Goal: Task Accomplishment & Management: Manage account settings

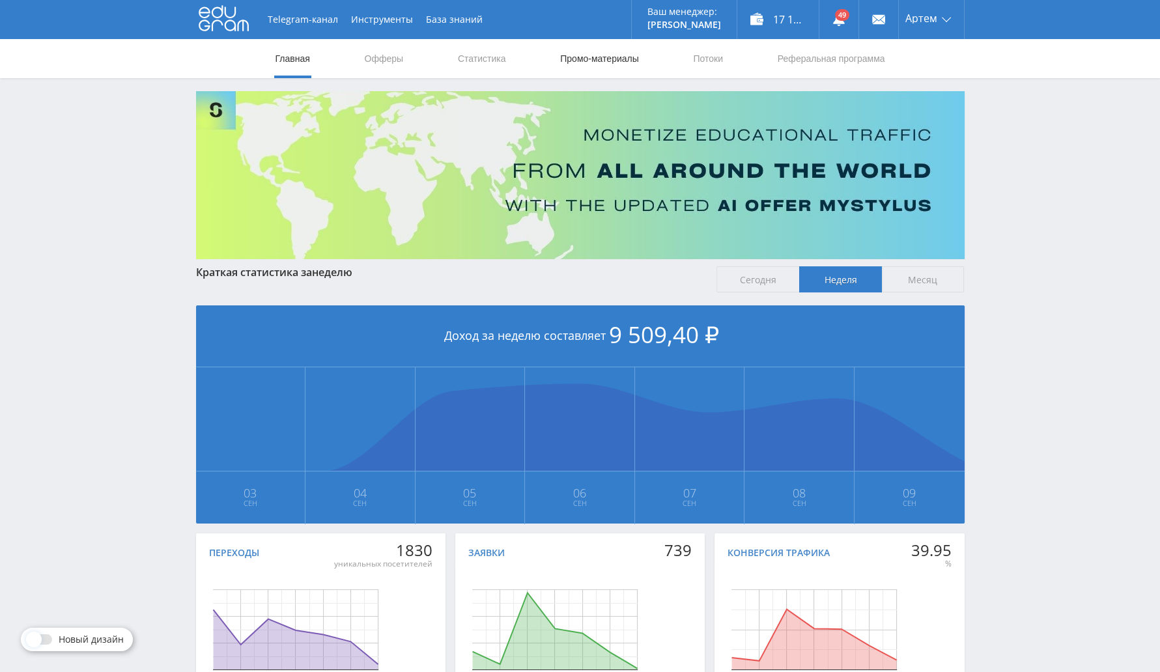
click at [585, 58] on link "Промо-материалы" at bounding box center [599, 58] width 81 height 39
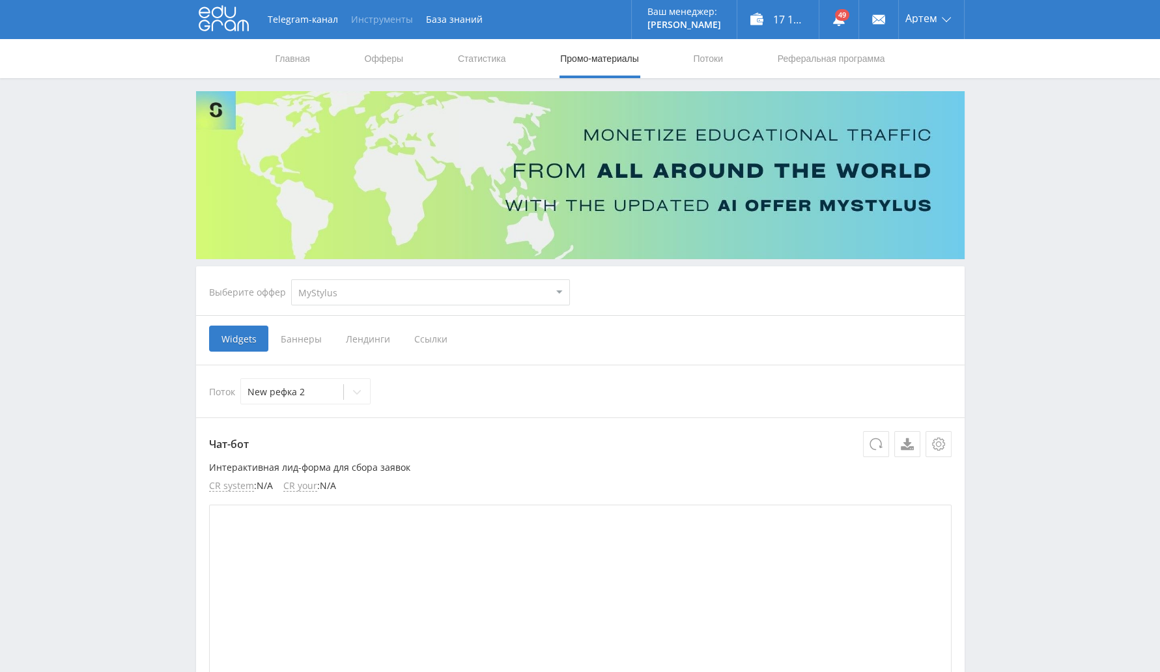
click at [392, 21] on button "Инструменты" at bounding box center [382, 19] width 75 height 39
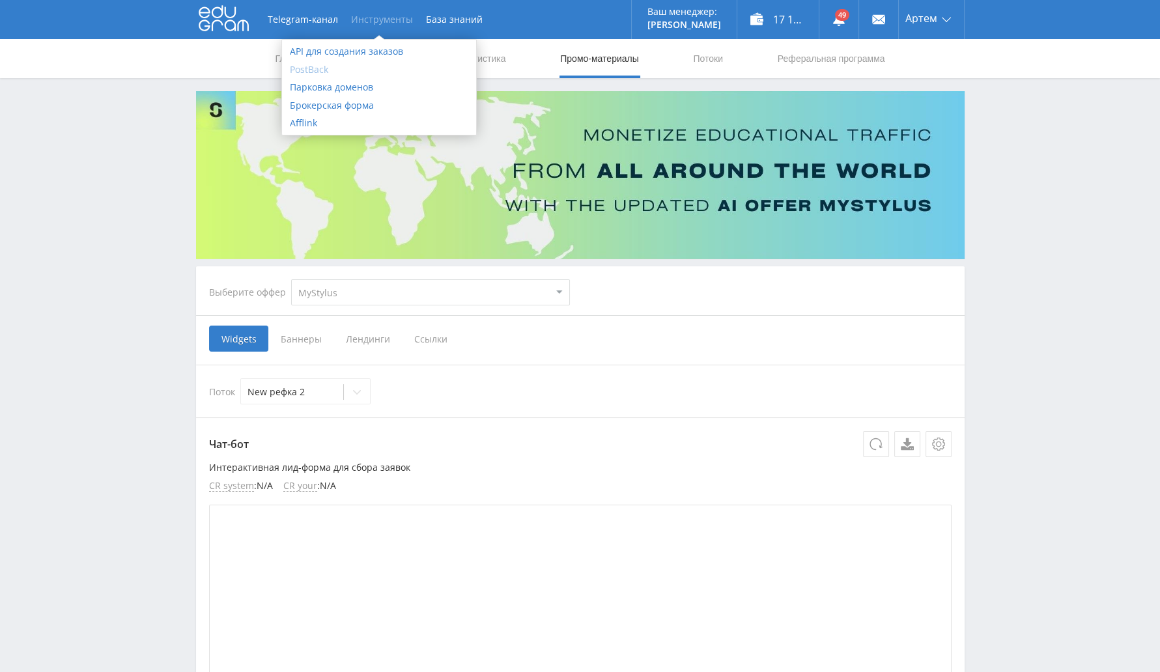
click at [318, 63] on link "PostBack" at bounding box center [379, 70] width 194 height 18
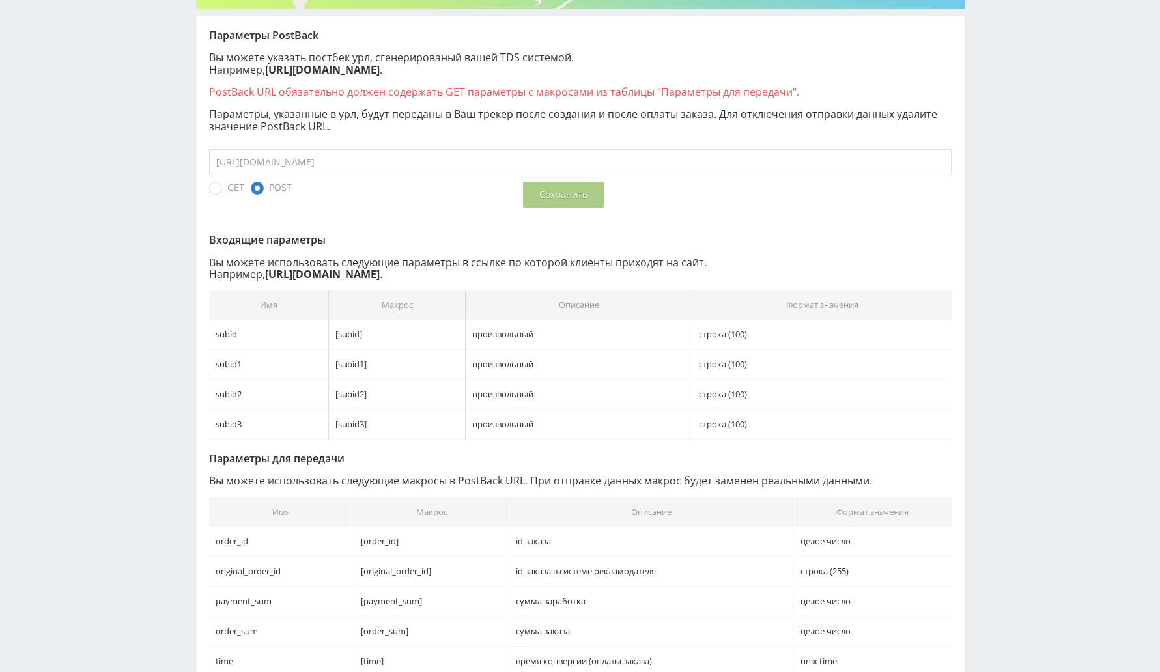
scroll to position [169, 0]
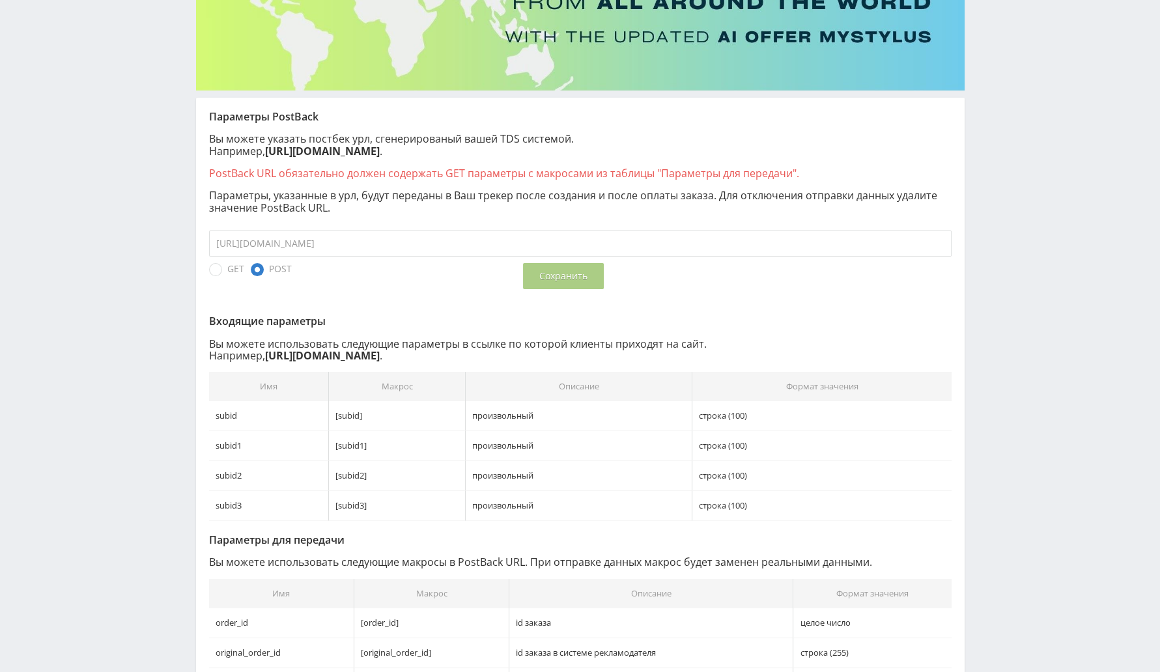
click at [455, 244] on input "https://space-adventure.online/api/v1/postback/edugram" at bounding box center [580, 244] width 743 height 26
click at [469, 247] on input "https://space-adventure.online/api/v1/postback/edugram" at bounding box center [580, 244] width 743 height 26
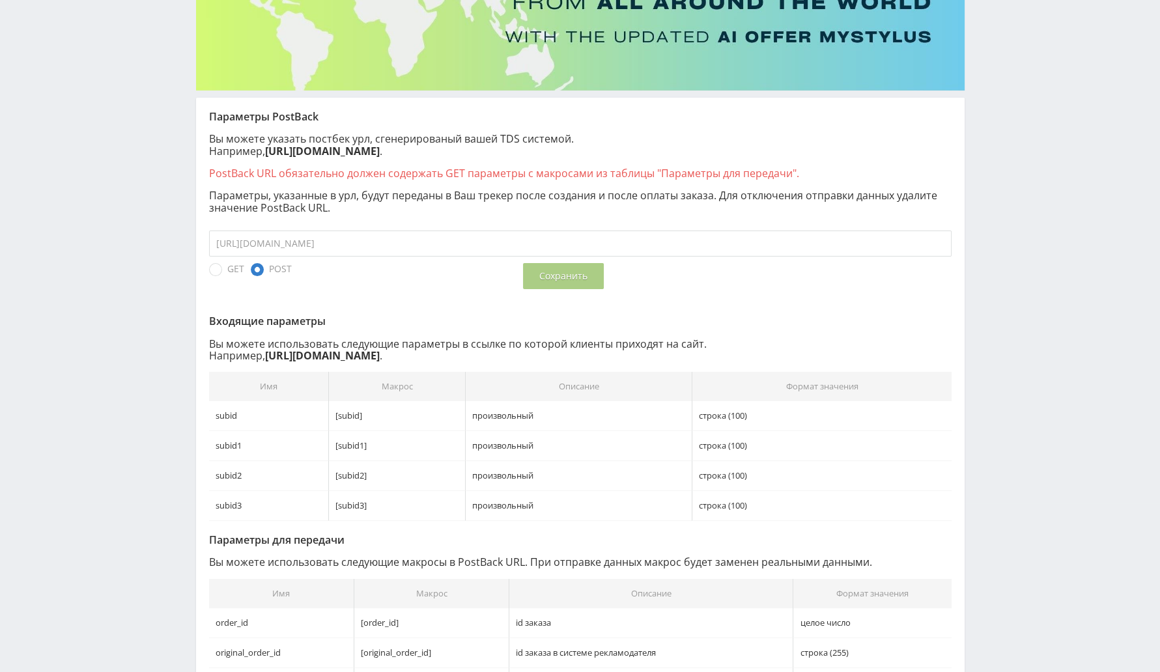
click at [732, 291] on div "Параметры PostBack Вы можете указать постбек урл, сгенерированый вашей TDS сист…" at bounding box center [580, 629] width 743 height 1036
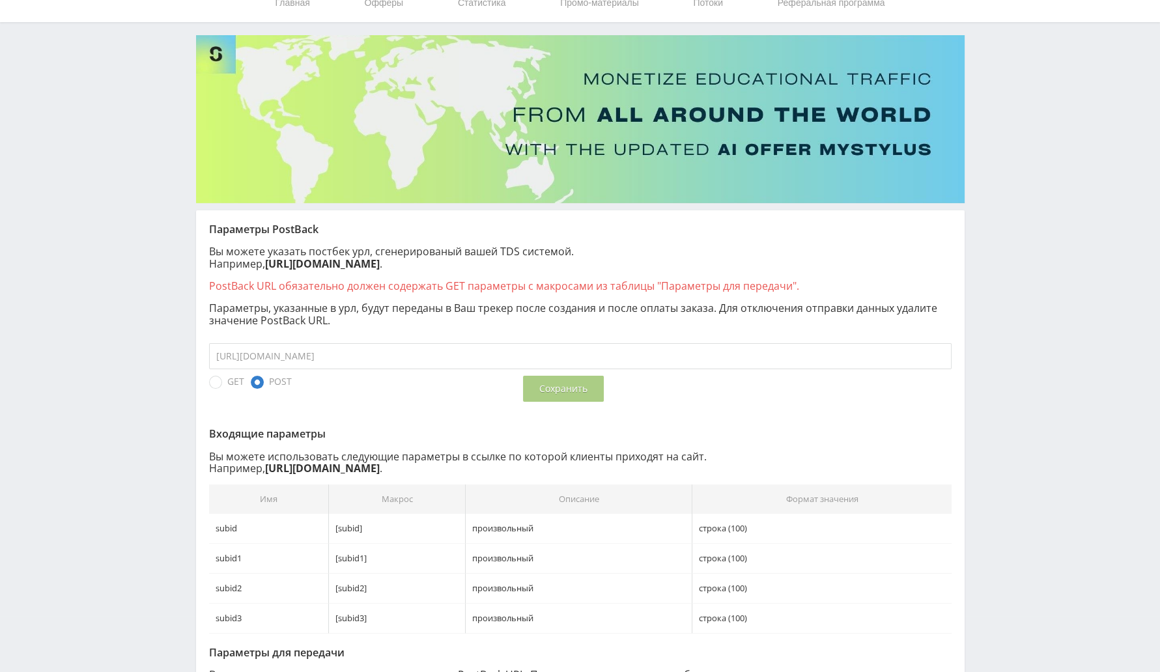
scroll to position [0, 0]
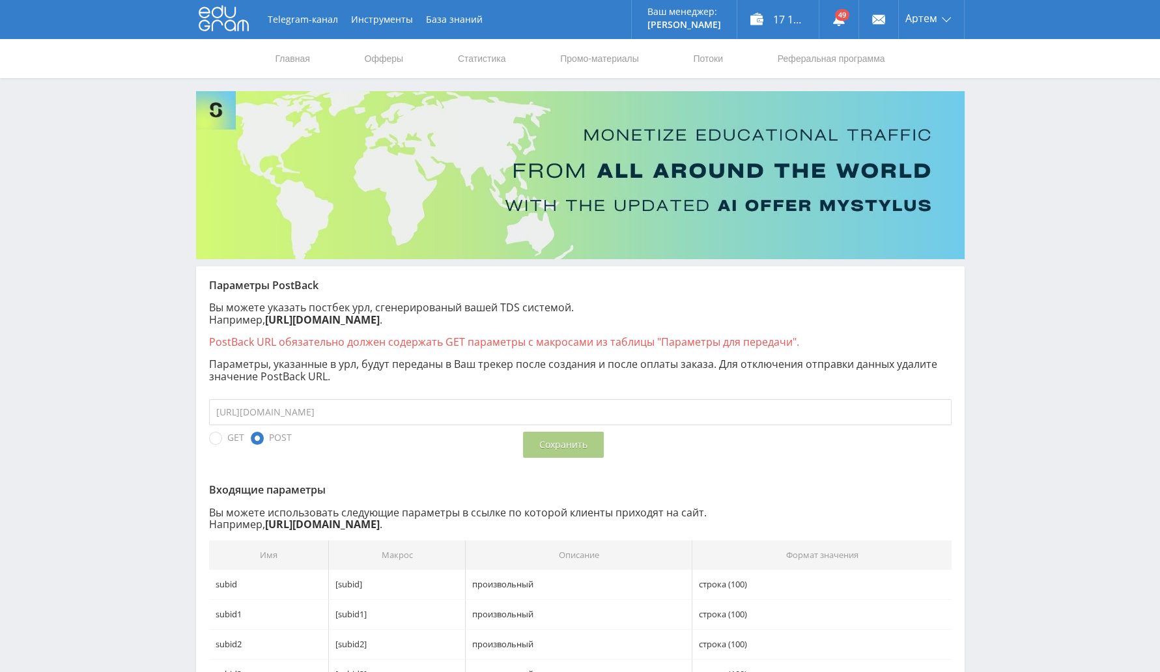
click at [210, 436] on span "GET" at bounding box center [226, 438] width 35 height 13
click at [0, 0] on input "GET" at bounding box center [0, 0] width 0 height 0
click at [260, 442] on span "POST" at bounding box center [271, 438] width 41 height 13
click at [0, 0] on input "POST" at bounding box center [0, 0] width 0 height 0
click at [519, 415] on input "https://space-adventure.online/api/v1/postback/edugram" at bounding box center [580, 412] width 743 height 26
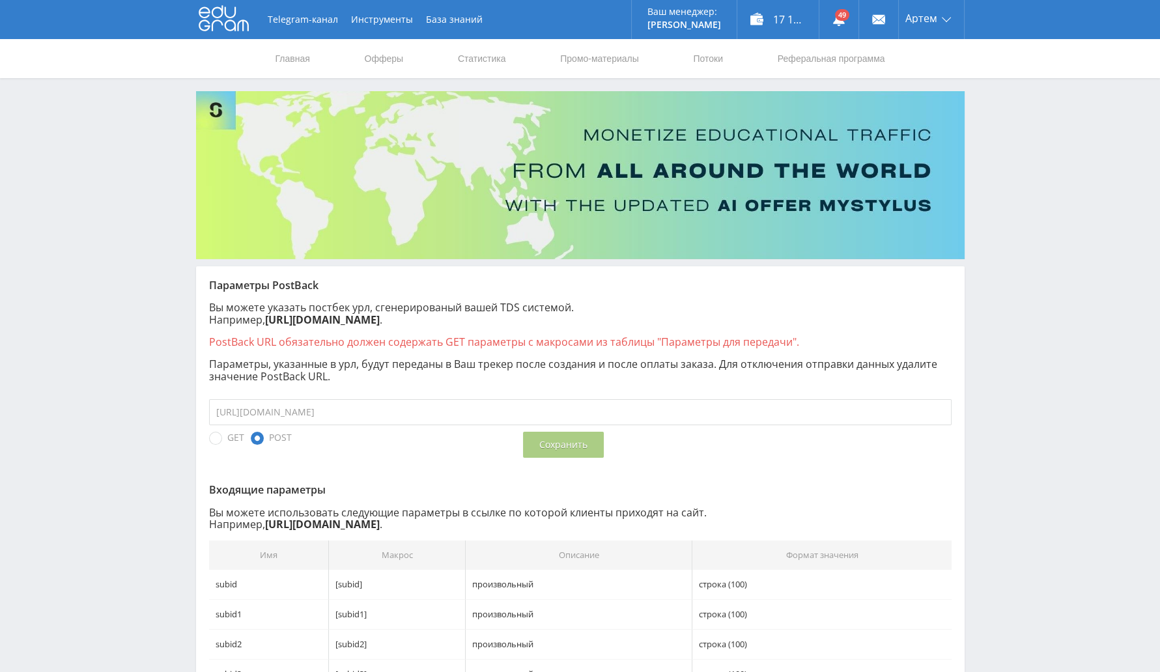
click at [380, 519] on b "https://edugram.com/unreg-order/?rid=abcdef&subid=123&subid1=100500" at bounding box center [322, 524] width 115 height 14
click at [930, 96] on link "Выход" at bounding box center [931, 98] width 65 height 23
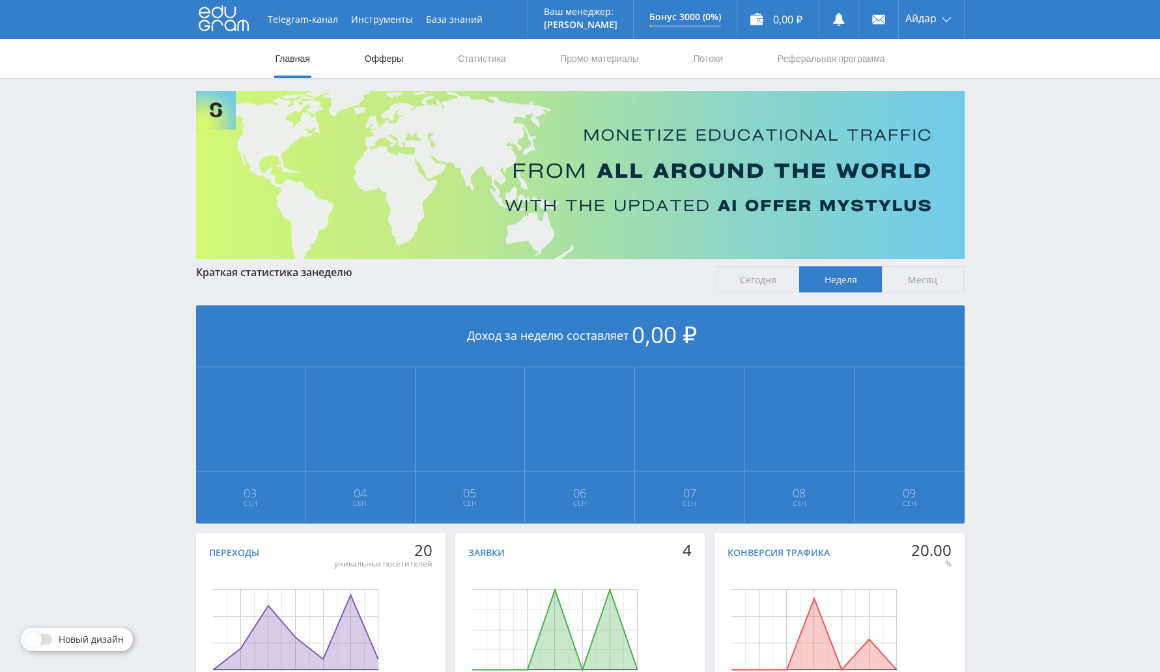
click at [391, 55] on link "Офферы" at bounding box center [384, 58] width 42 height 39
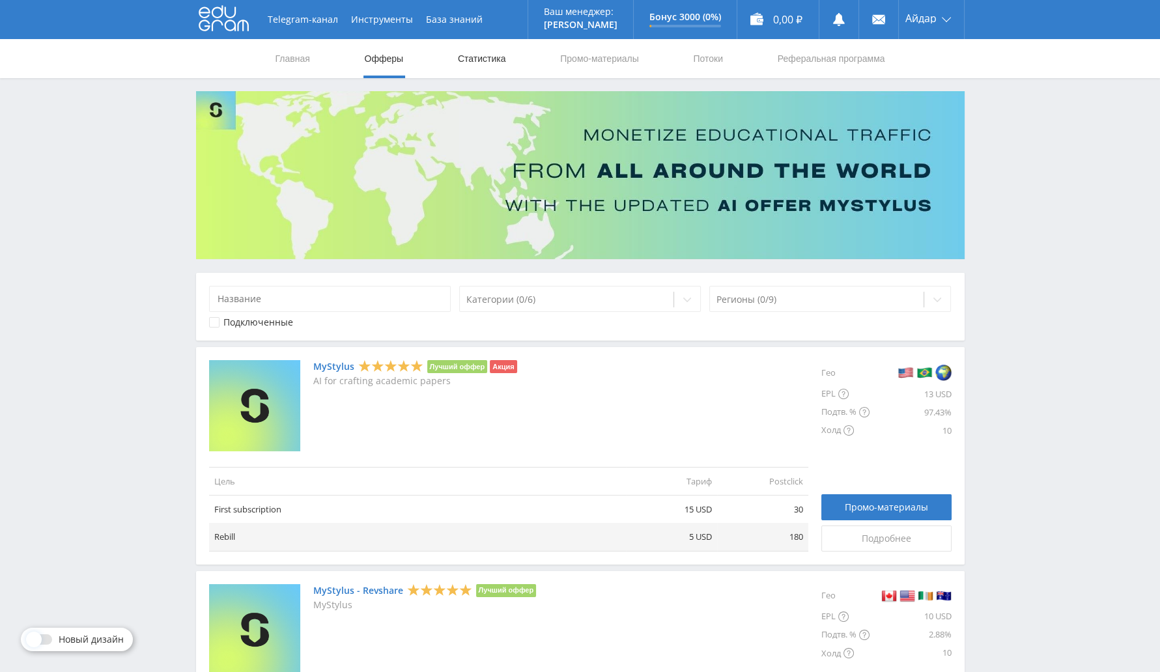
click at [481, 55] on link "Статистика" at bounding box center [482, 58] width 51 height 39
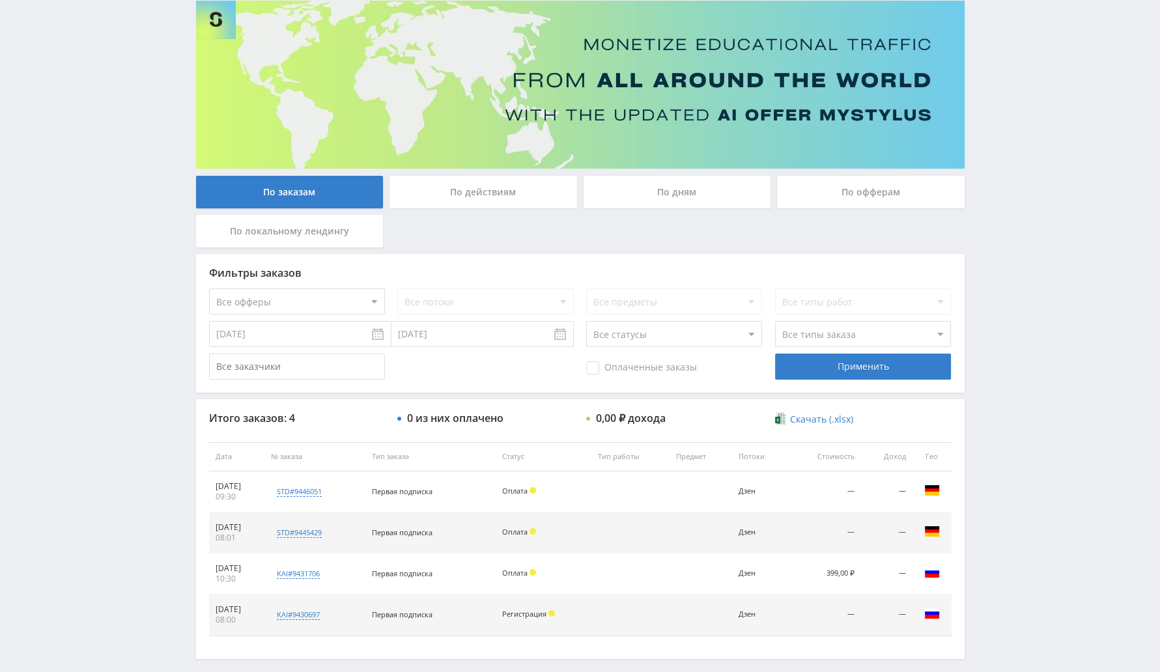
scroll to position [148, 0]
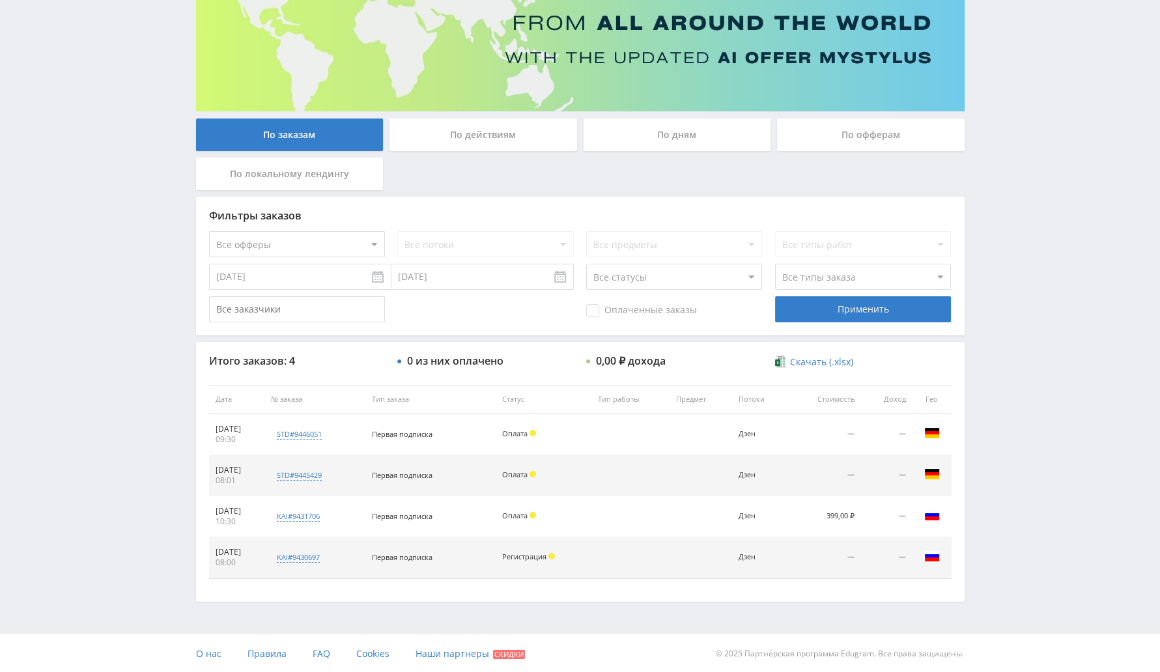
drag, startPoint x: 827, startPoint y: 515, endPoint x: 856, endPoint y: 513, distance: 28.8
click at [856, 513] on td "399,00 ₽" at bounding box center [825, 516] width 73 height 41
drag, startPoint x: 402, startPoint y: 472, endPoint x: 586, endPoint y: 477, distance: 184.4
click at [586, 477] on tr "08.09.2025 08:01 std#9445429 Заказчик 77674695 Первая подписка Оплата Дзен — — …" at bounding box center [580, 475] width 743 height 41
click at [559, 455] on td "Оплата" at bounding box center [543, 475] width 95 height 41
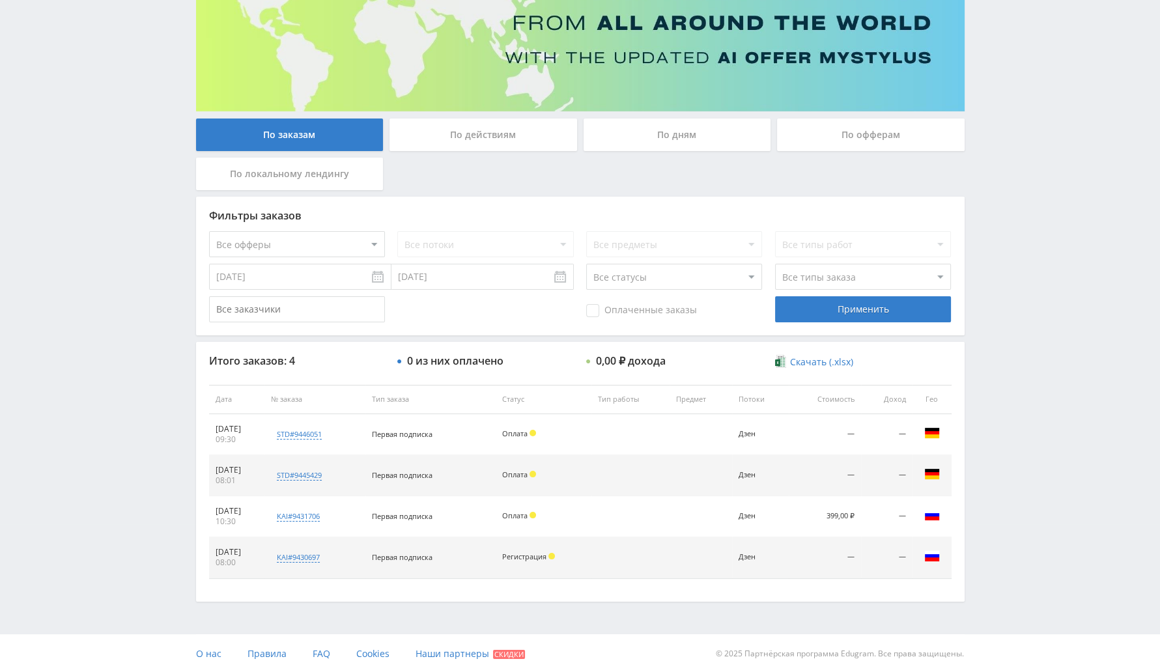
click at [514, 128] on div "По действиям" at bounding box center [484, 135] width 188 height 33
click at [0, 0] on input "По действиям" at bounding box center [0, 0] width 0 height 0
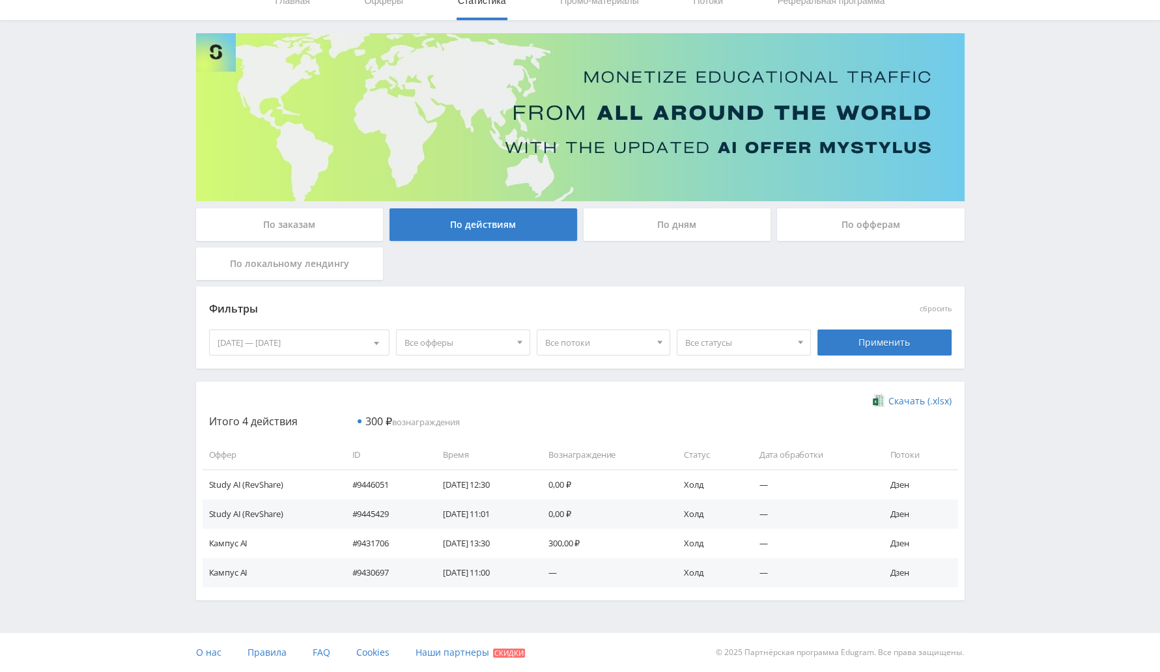
scroll to position [0, 0]
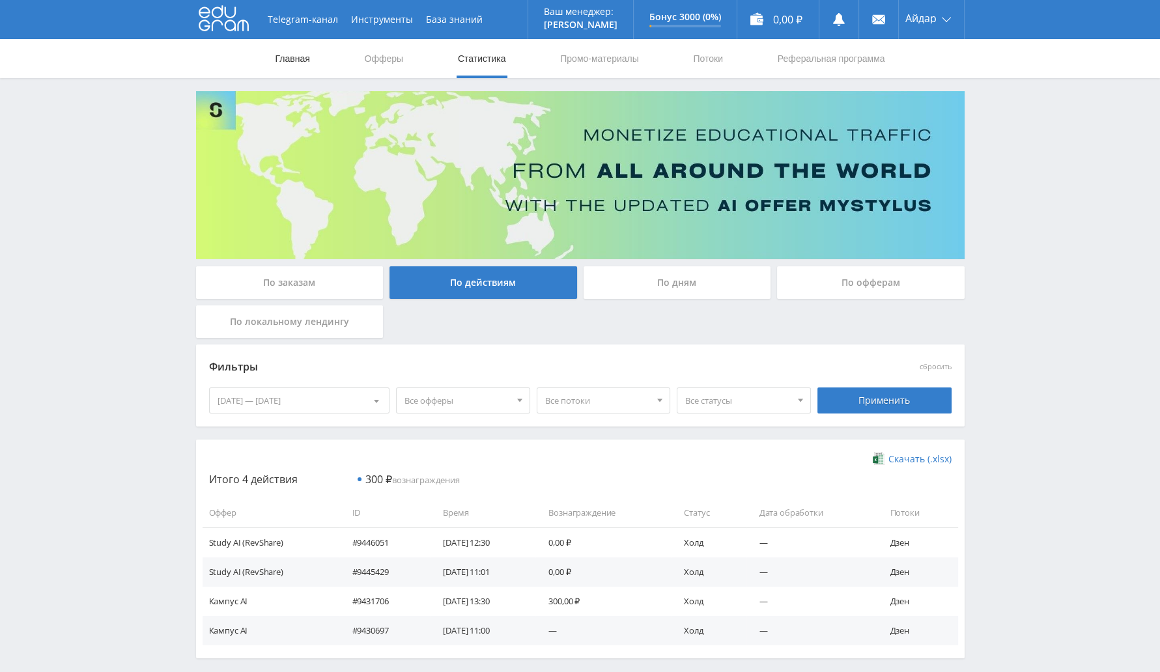
click at [289, 57] on link "Главная" at bounding box center [292, 58] width 37 height 39
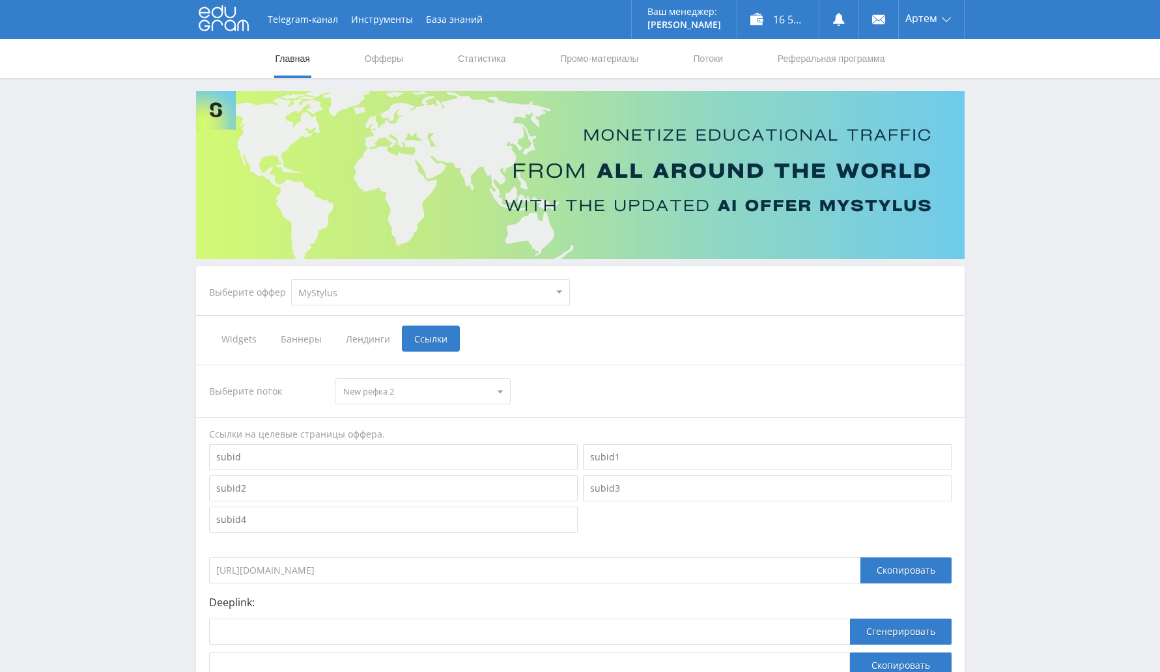
scroll to position [111, 0]
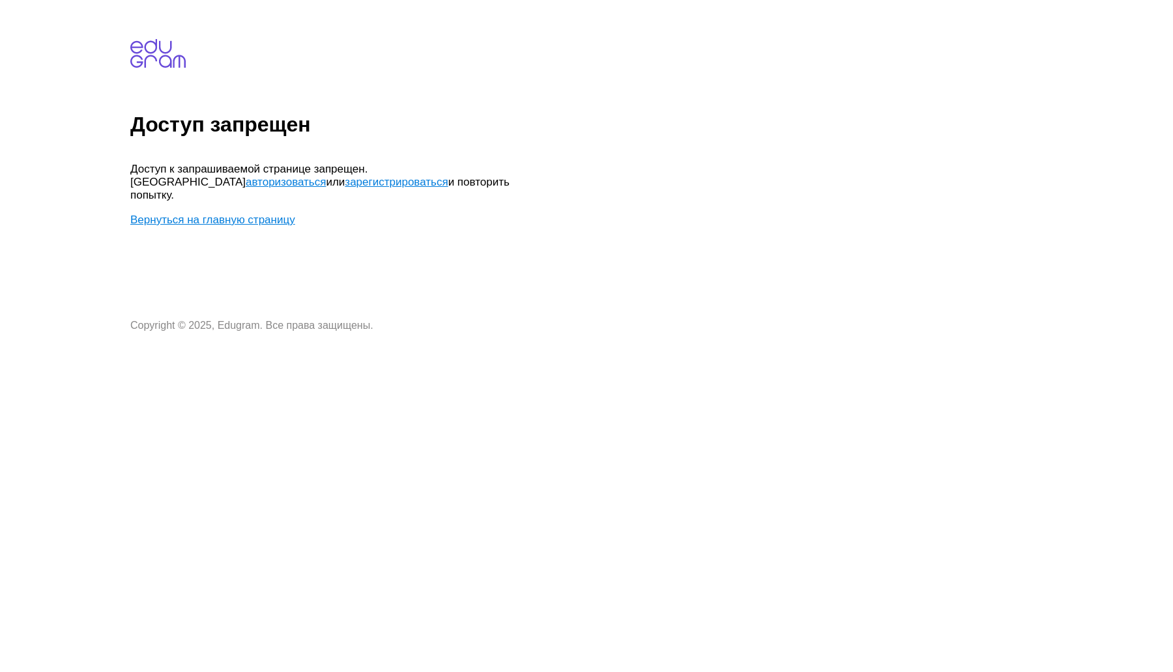
click at [208, 214] on link "Вернуться на главную страницу" at bounding box center [212, 220] width 165 height 12
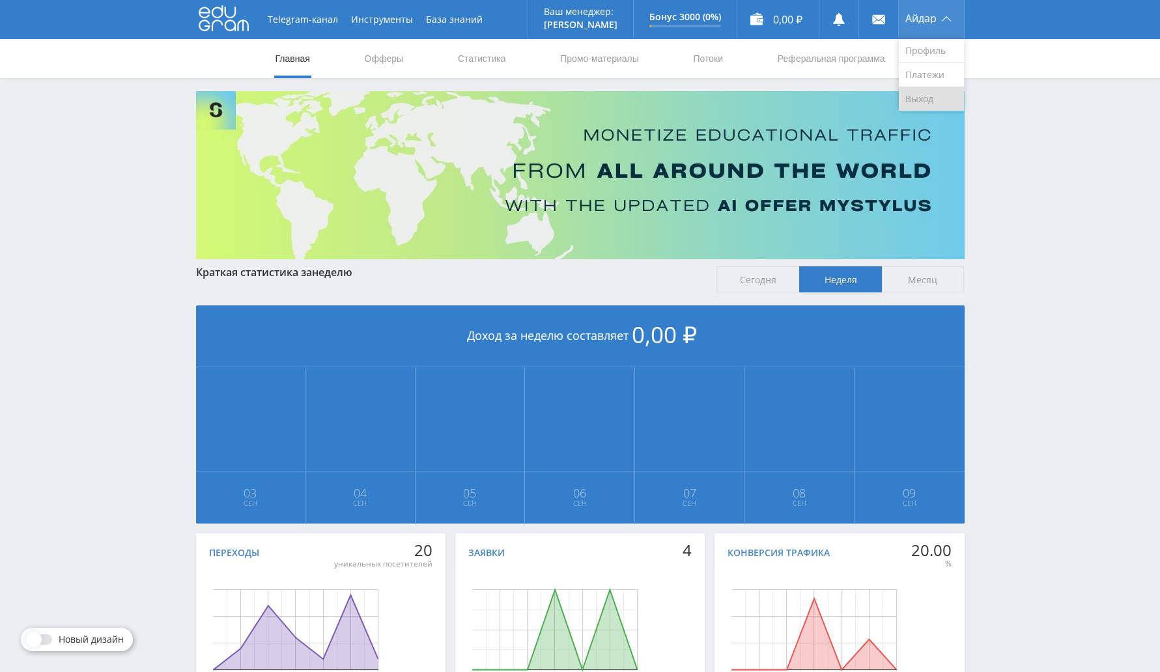
click at [924, 94] on link "Выход" at bounding box center [931, 98] width 65 height 23
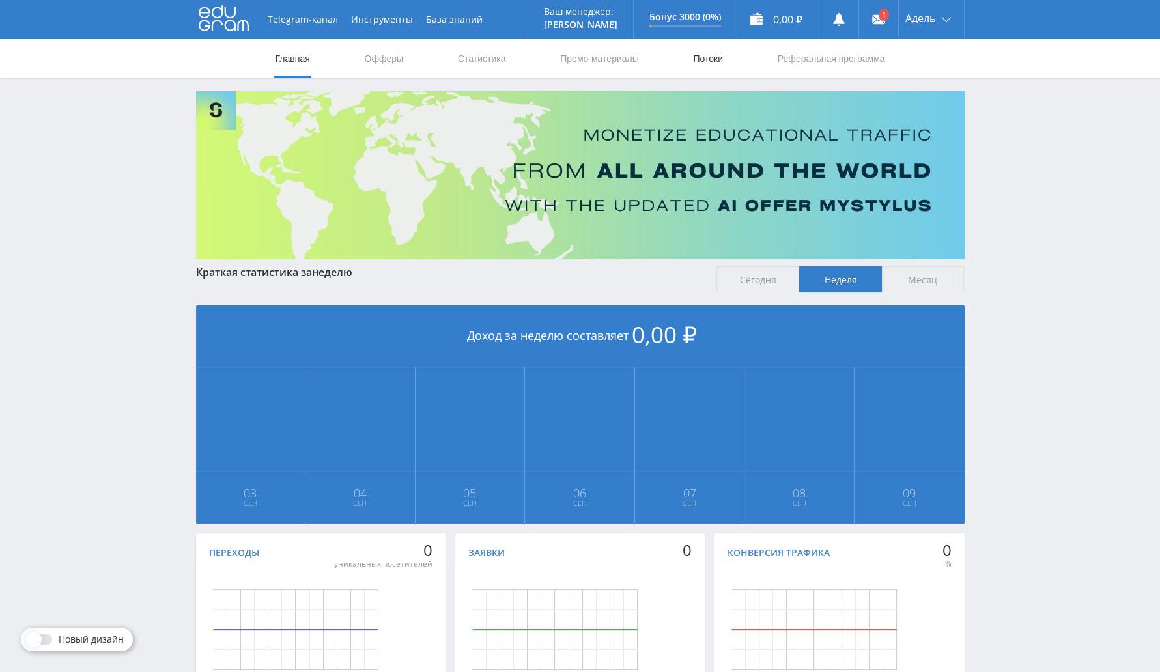
click at [707, 70] on link "Потоки" at bounding box center [708, 58] width 33 height 39
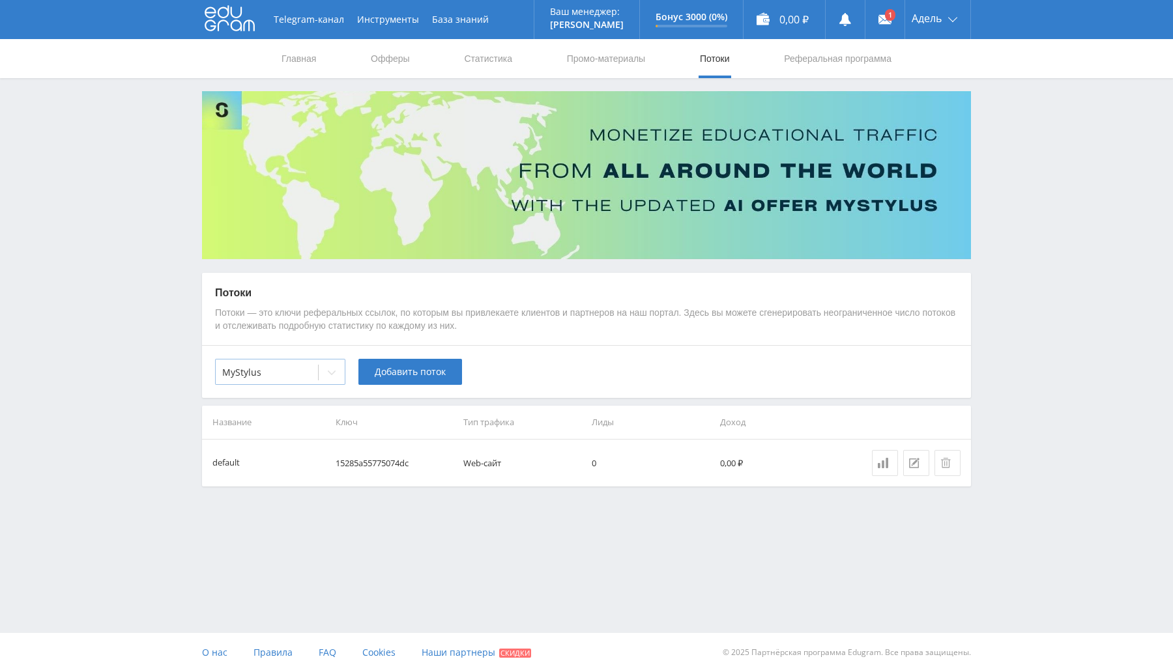
click at [311, 373] on div at bounding box center [266, 372] width 89 height 13
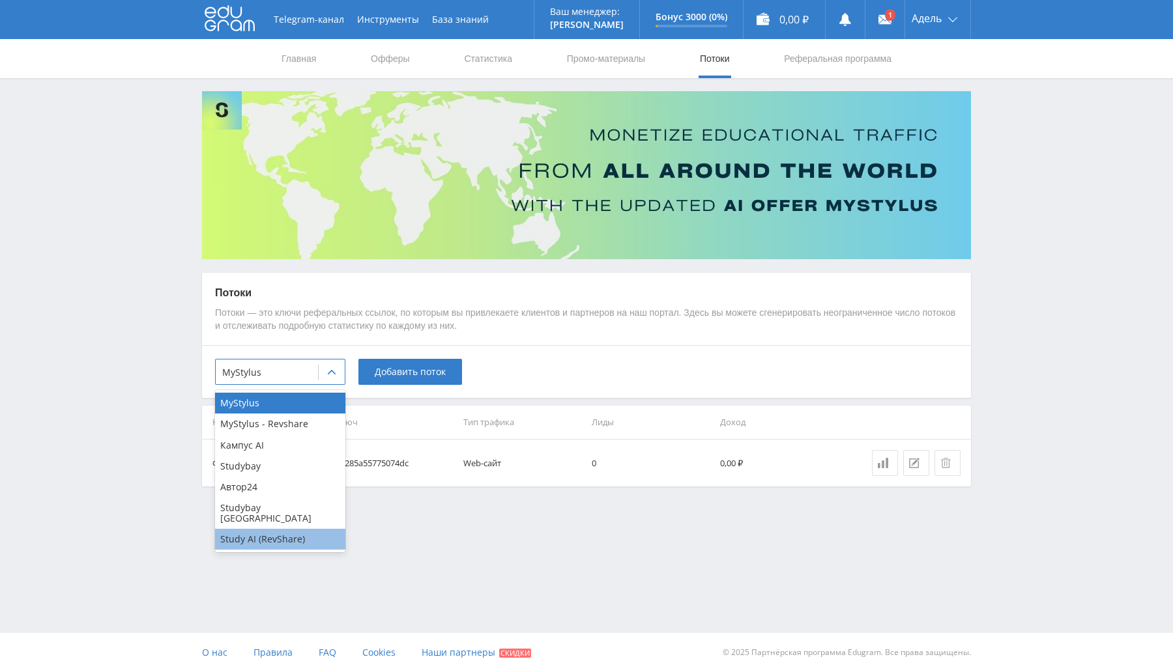
click at [285, 532] on div "Study AI (RevShare)" at bounding box center [280, 539] width 130 height 21
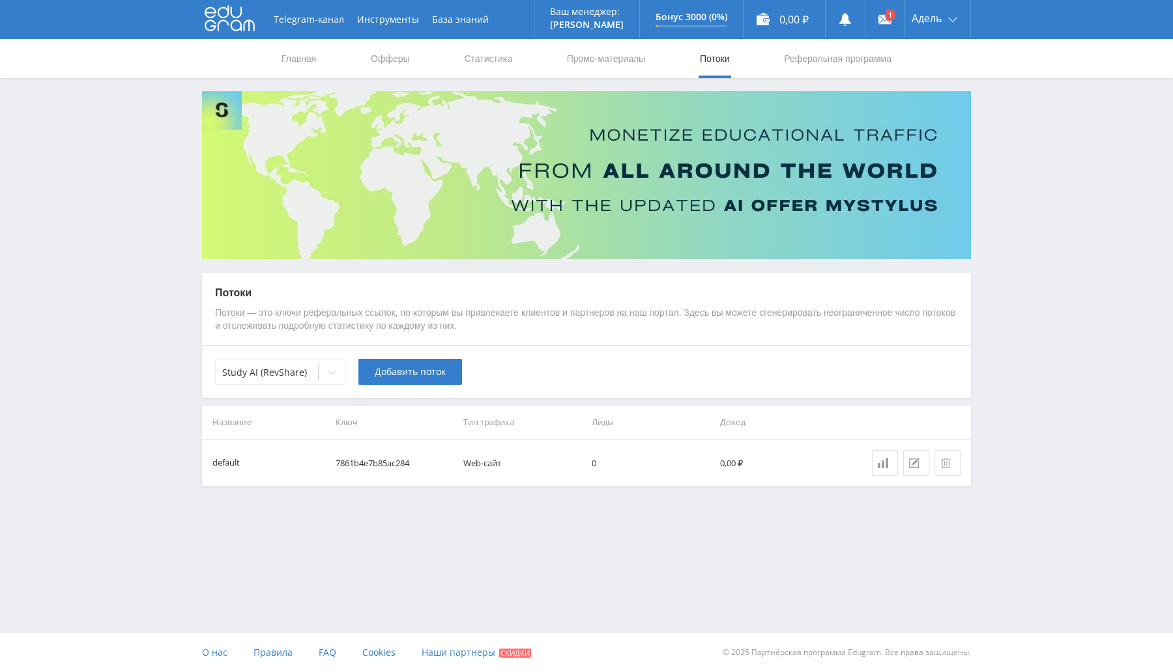
click at [361, 440] on td "7861b4e7b85ac284" at bounding box center [394, 463] width 128 height 47
click at [421, 369] on span "Добавить поток" at bounding box center [410, 372] width 71 height 10
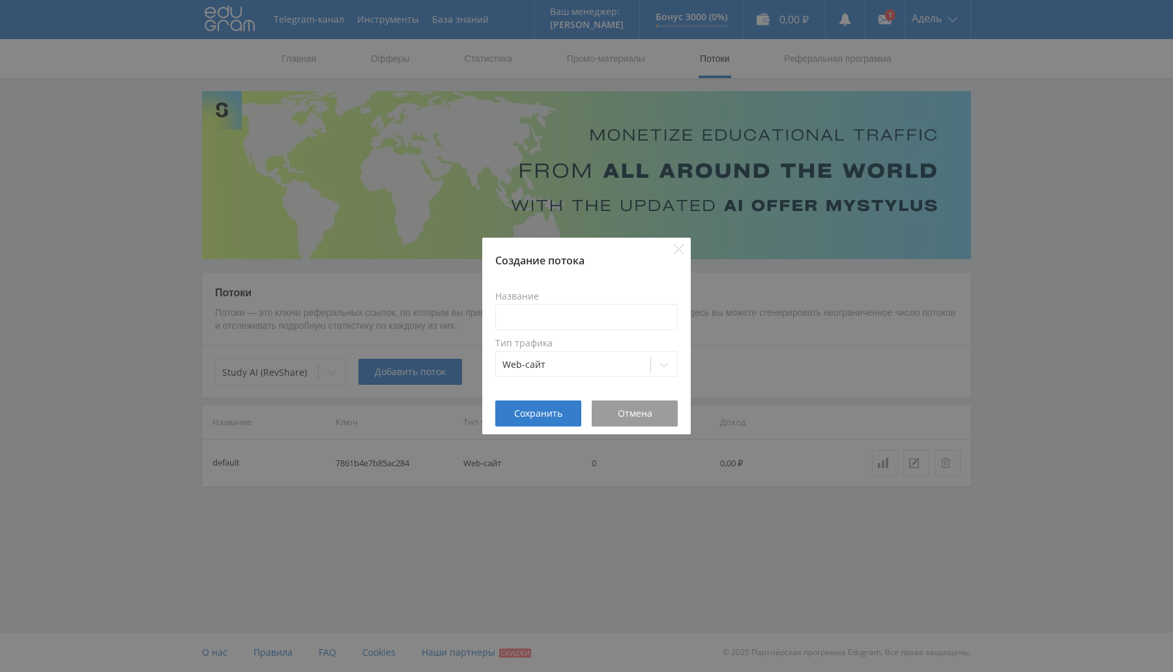
click at [569, 298] on label "Название" at bounding box center [586, 296] width 182 height 10
click at [568, 315] on input at bounding box center [586, 317] width 182 height 26
type input "Главная страница"
click at [547, 411] on span "Сохранить" at bounding box center [538, 413] width 48 height 10
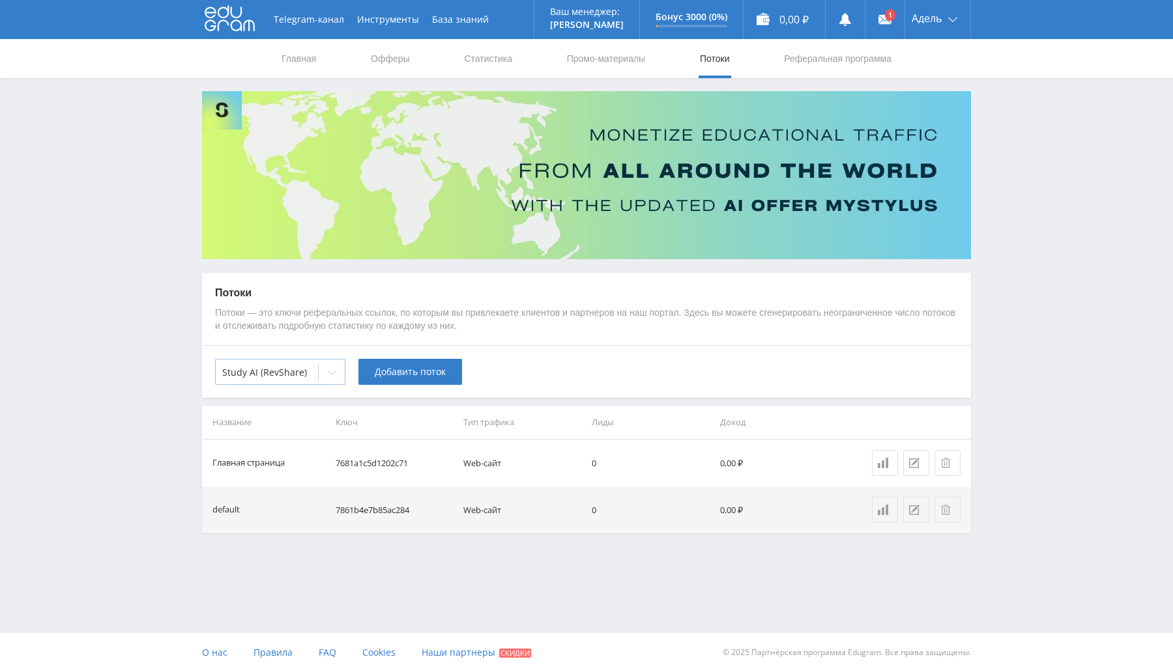
click at [306, 363] on div "Study AI (RevShare)" at bounding box center [267, 372] width 102 height 18
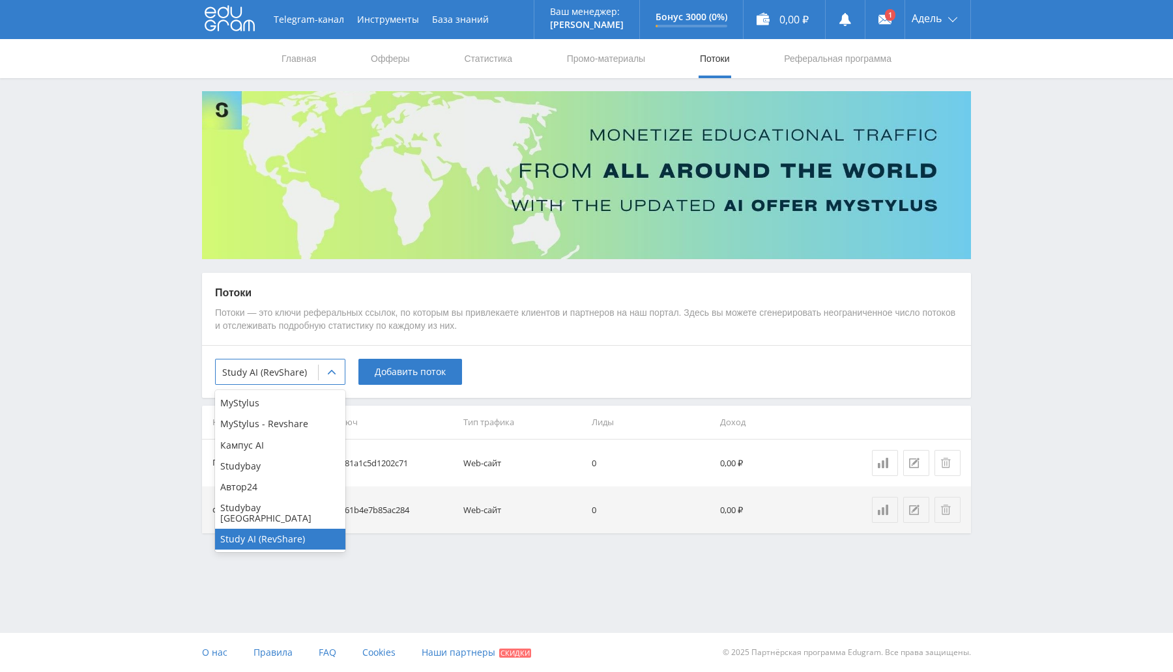
click at [682, 415] on th "Лиды" at bounding box center [650, 422] width 128 height 33
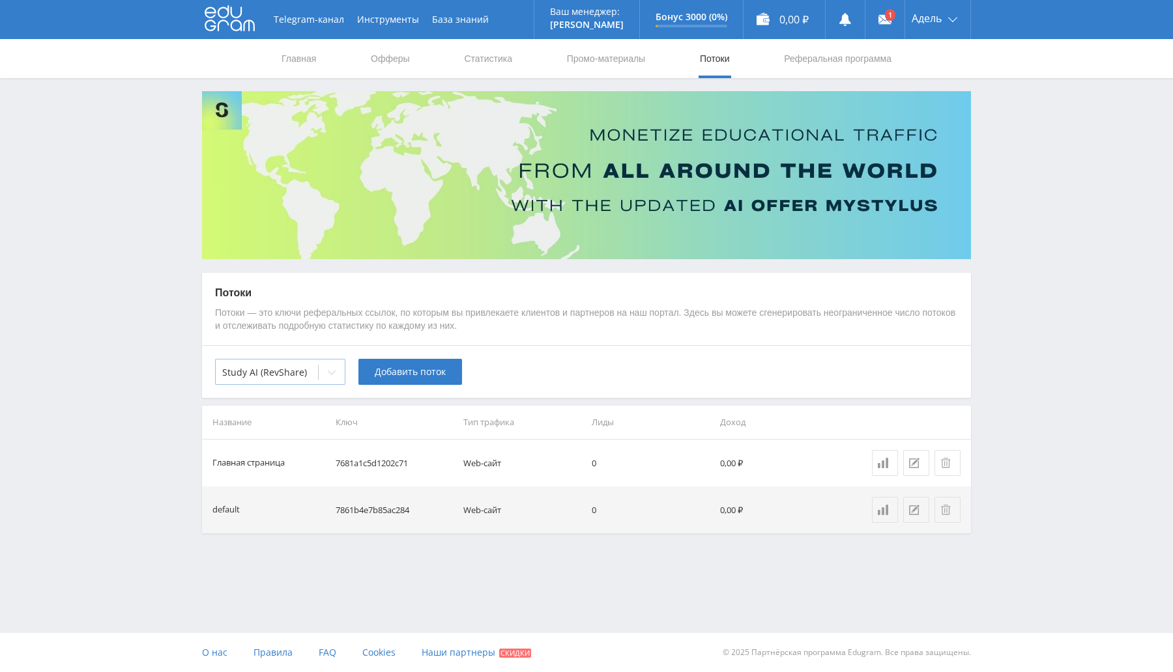
click at [296, 368] on div at bounding box center [266, 372] width 89 height 13
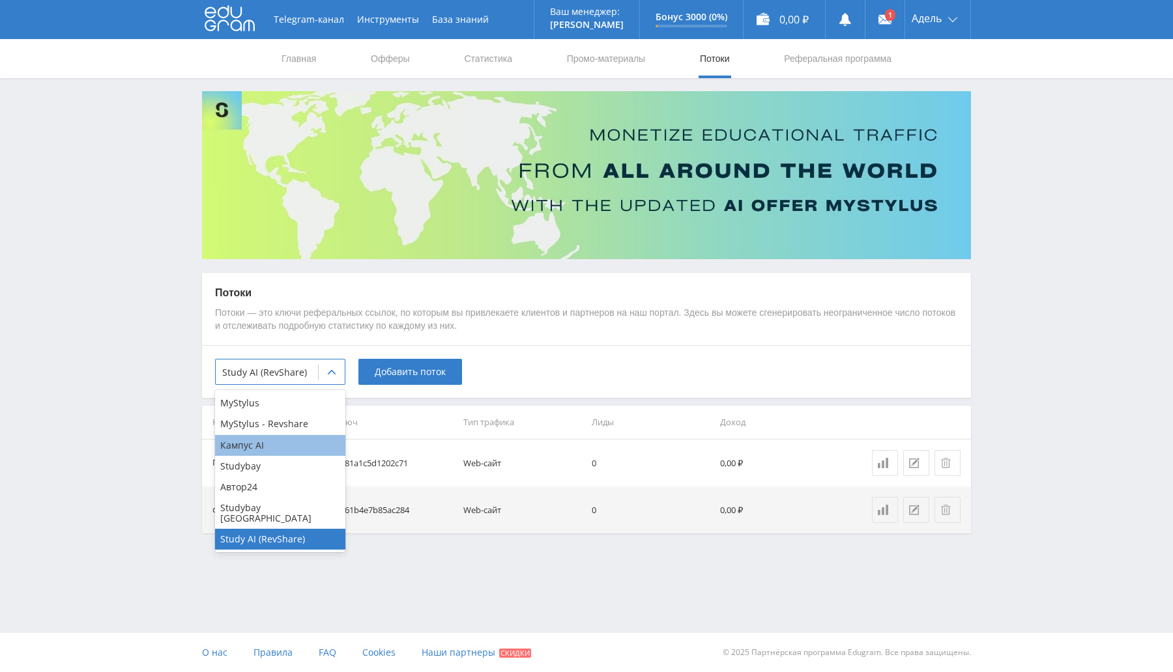
click at [287, 449] on div "Кампус AI" at bounding box center [280, 445] width 130 height 21
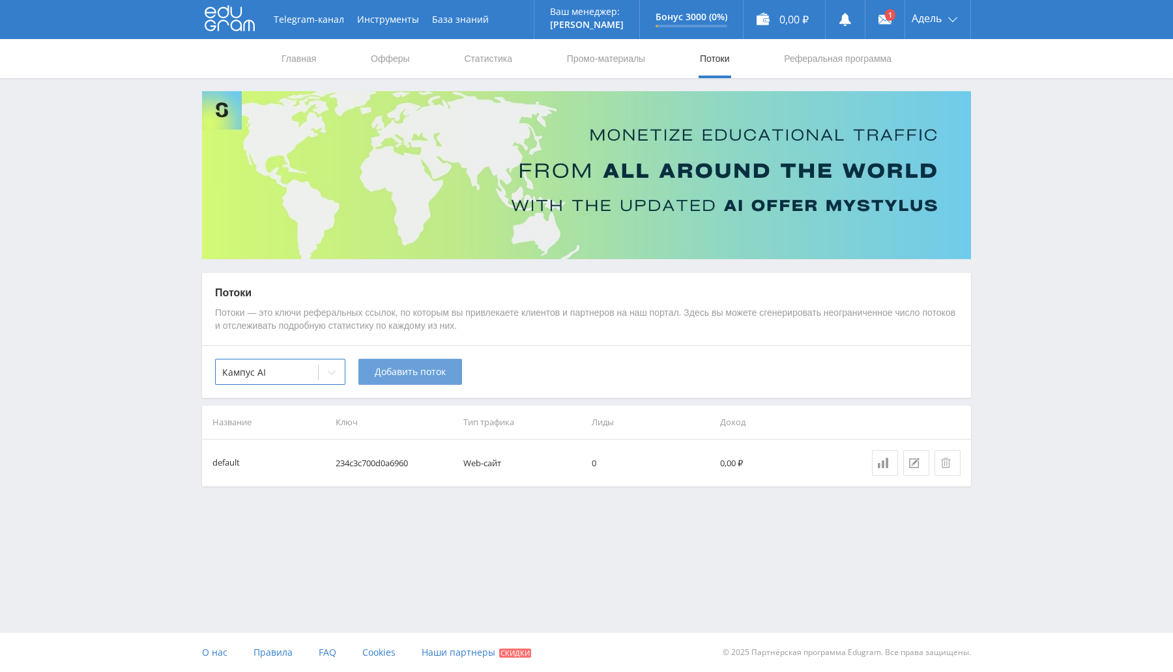
click at [391, 373] on span "Добавить поток" at bounding box center [410, 372] width 71 height 10
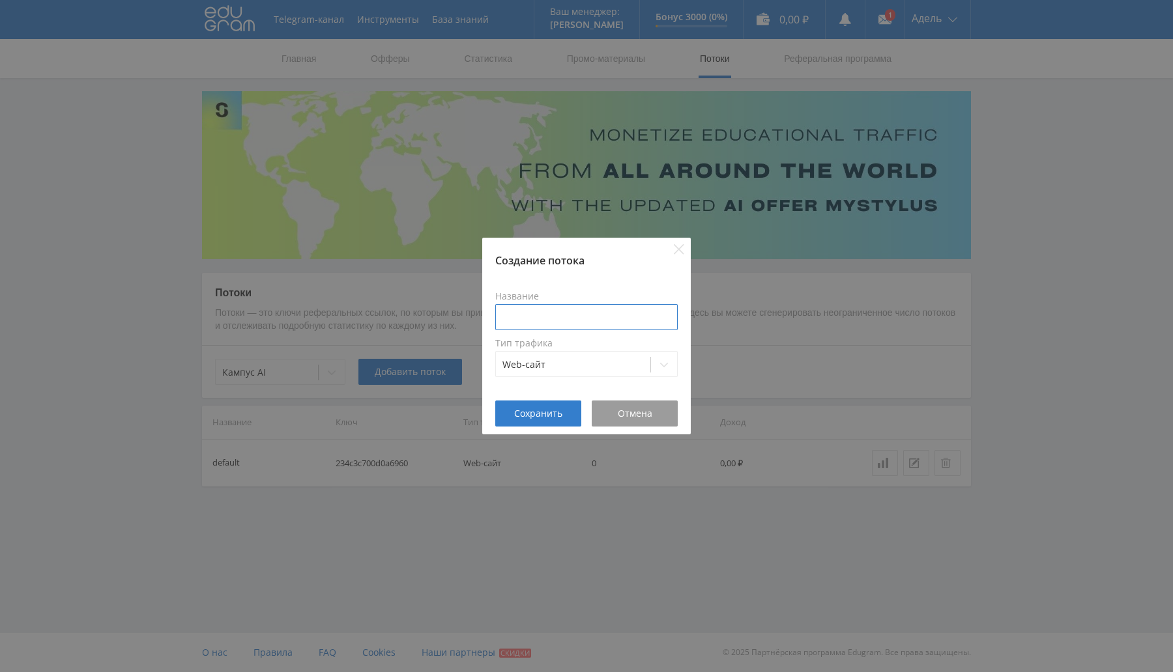
click at [524, 323] on input at bounding box center [586, 317] width 182 height 26
type input "Основная стр"
click at [531, 404] on button "Сохранить" at bounding box center [538, 414] width 86 height 26
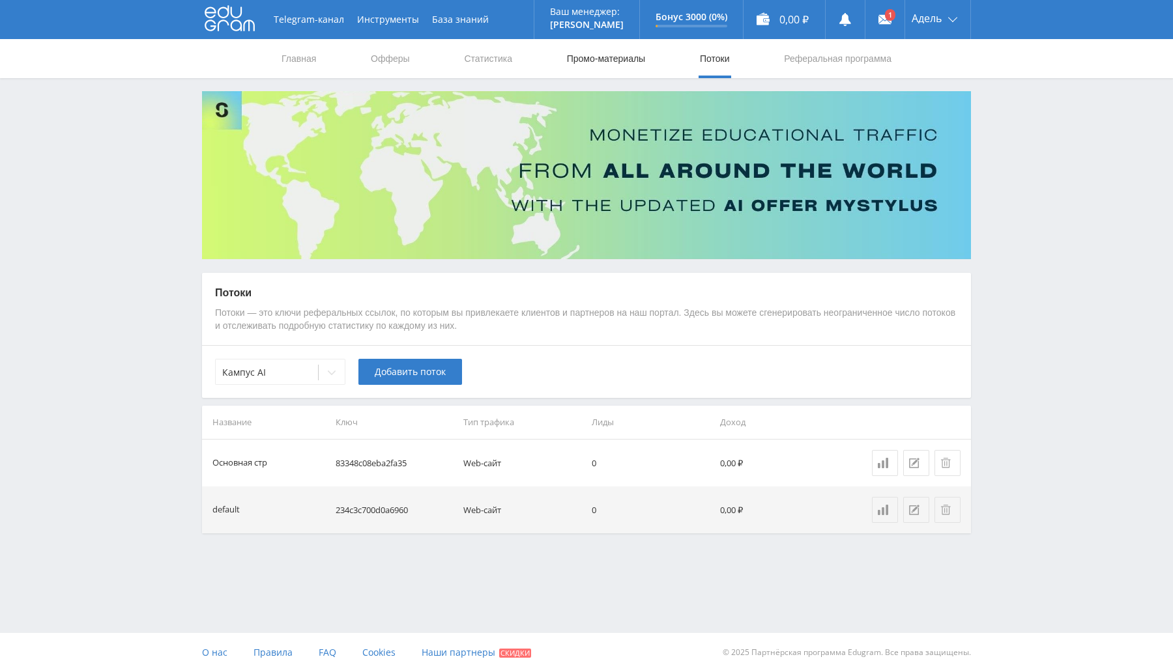
click at [599, 62] on link "Промо-материалы" at bounding box center [605, 58] width 81 height 39
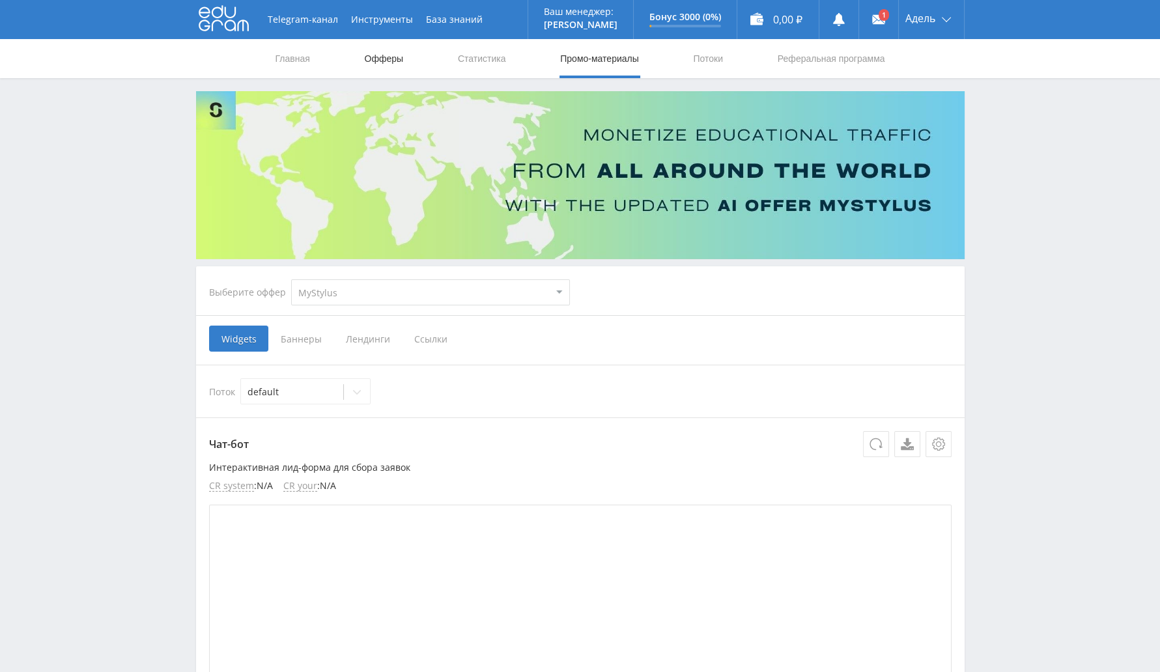
click at [378, 59] on link "Офферы" at bounding box center [384, 58] width 42 height 39
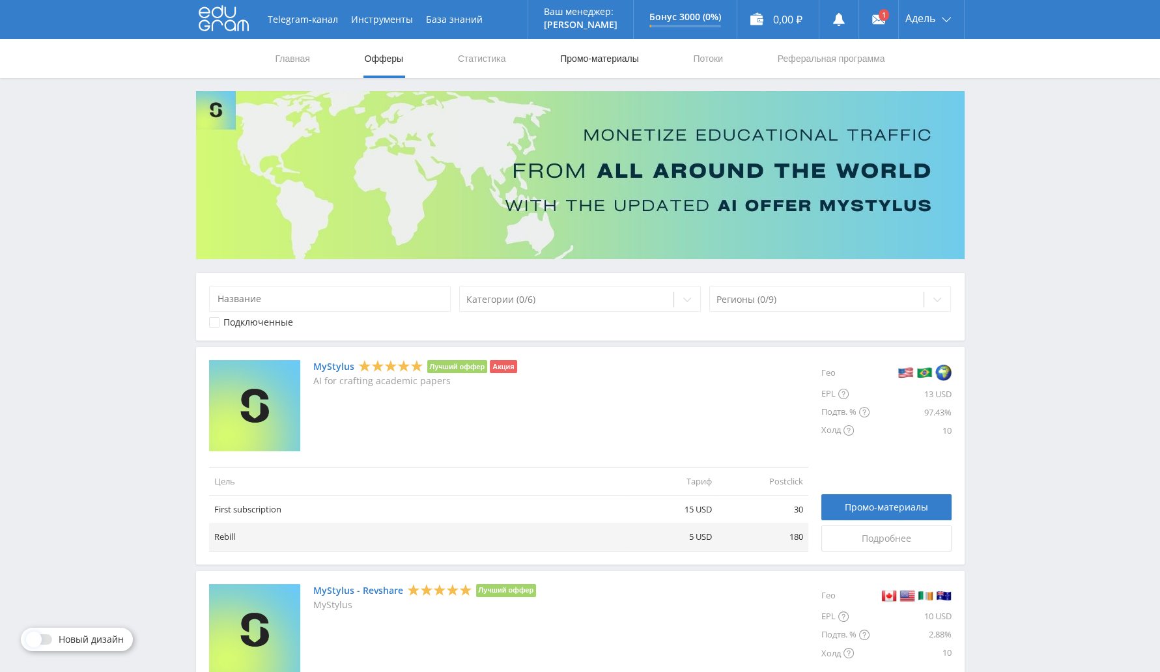
click at [612, 53] on link "Промо-материалы" at bounding box center [599, 58] width 81 height 39
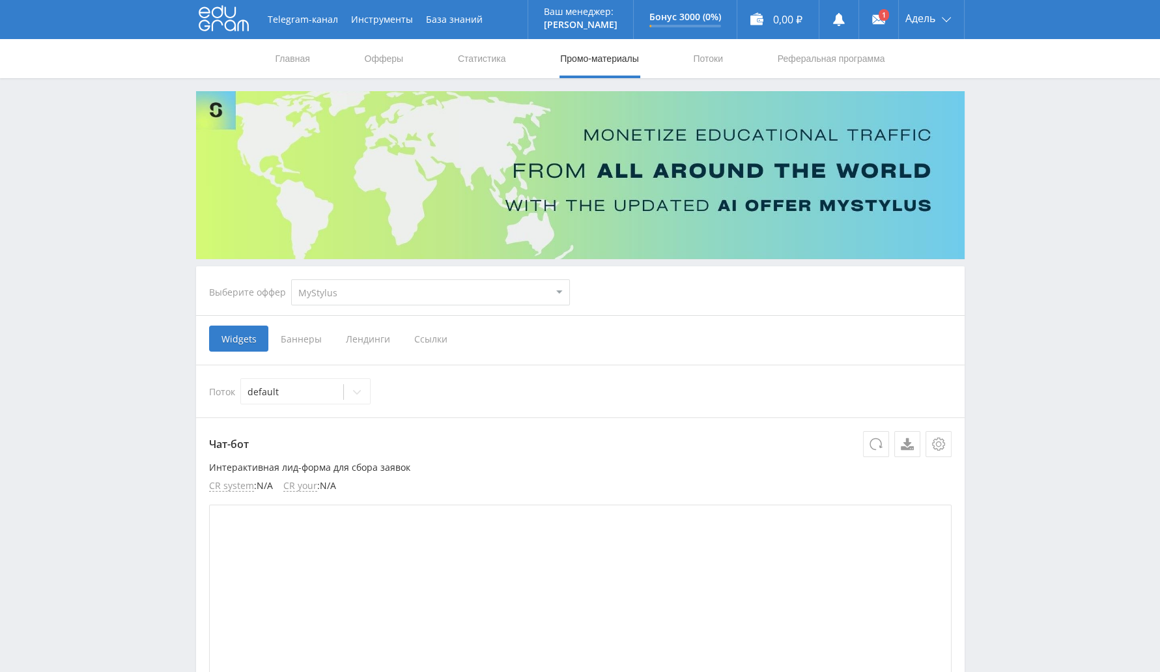
click at [389, 287] on select "MyStylus MyStylus - Revshare Кампус AI Studybay Автор24 Studybay Brazil Study A…" at bounding box center [430, 292] width 279 height 26
select select "376"
click at [291, 279] on select "MyStylus MyStylus - Revshare Кампус AI Studybay Автор24 Studybay Brazil Study A…" at bounding box center [430, 292] width 279 height 26
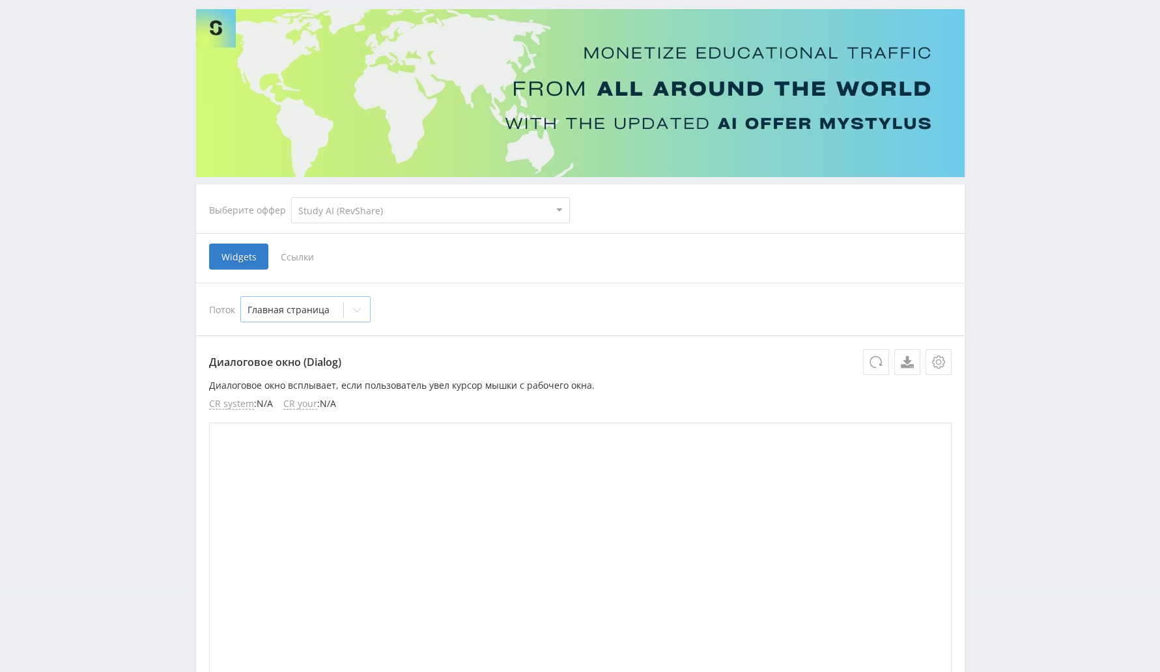
scroll to position [81, 0]
click at [302, 259] on span "Ссылки" at bounding box center [297, 258] width 58 height 26
click at [0, 0] on input "Ссылки" at bounding box center [0, 0] width 0 height 0
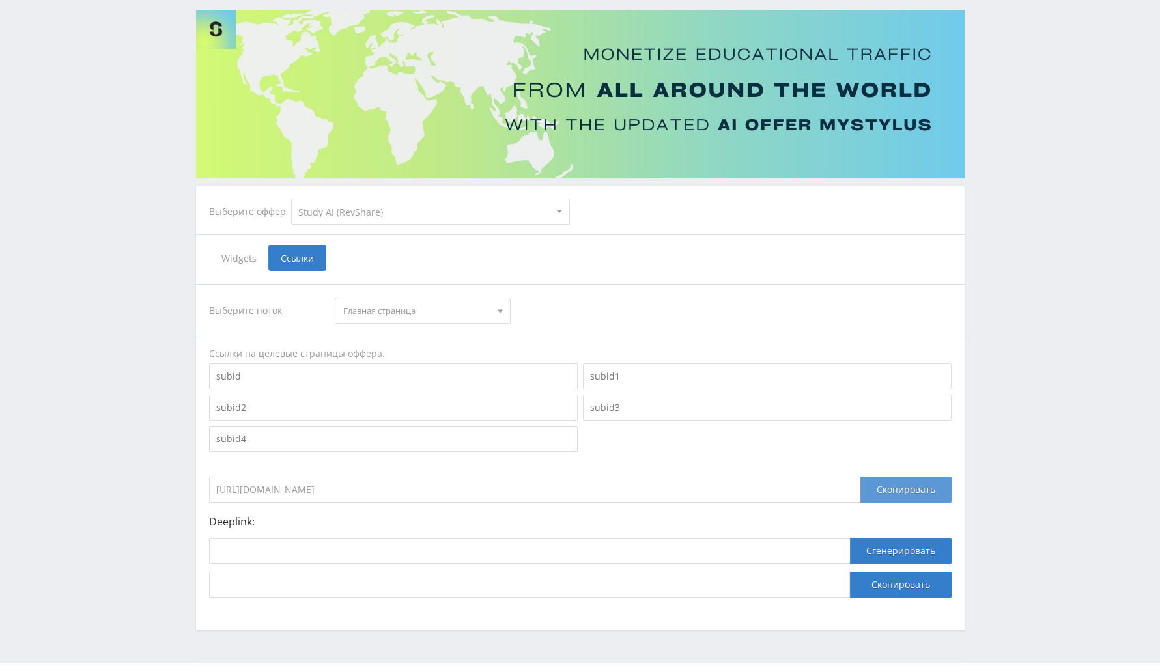
click at [896, 493] on div "Скопировать" at bounding box center [906, 490] width 91 height 26
click at [446, 220] on select "MyStylus MyStylus - Revshare Кампус AI Studybay Автор24 Studybay Brazil Study A…" at bounding box center [430, 212] width 279 height 26
select select "340"
click at [291, 199] on select "MyStylus MyStylus - Revshare Кампус AI Studybay Автор24 Studybay Brazil Study A…" at bounding box center [430, 212] width 279 height 26
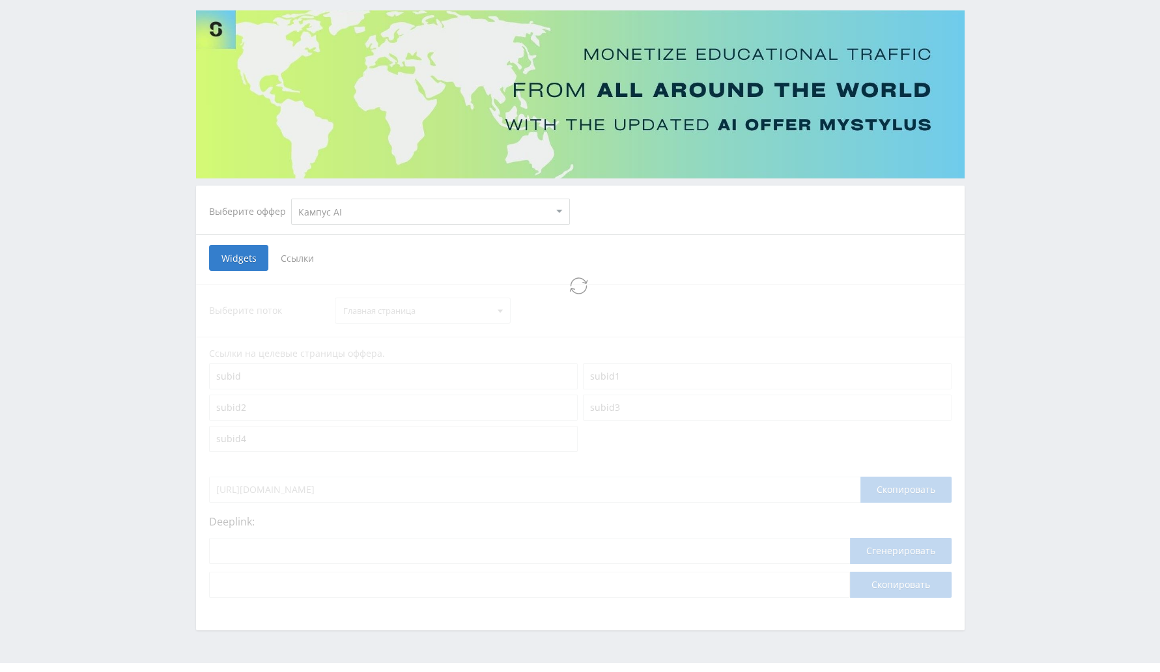
select select "340"
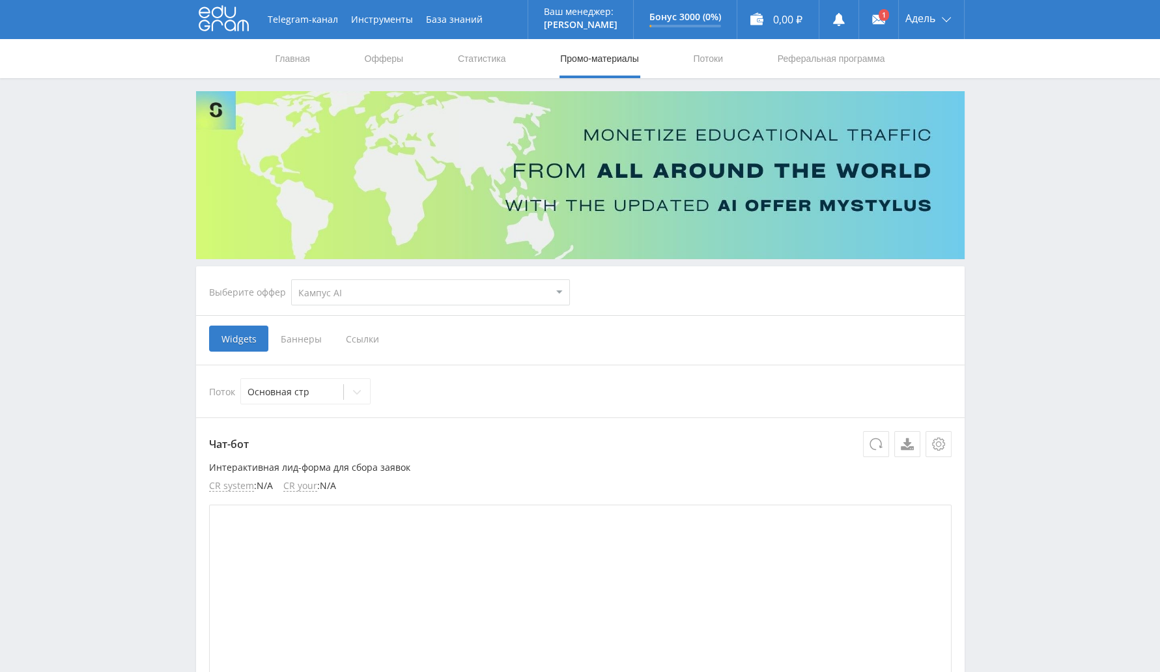
click at [363, 330] on span "Ссылки" at bounding box center [363, 339] width 58 height 26
click at [0, 0] on input "Ссылки" at bounding box center [0, 0] width 0 height 0
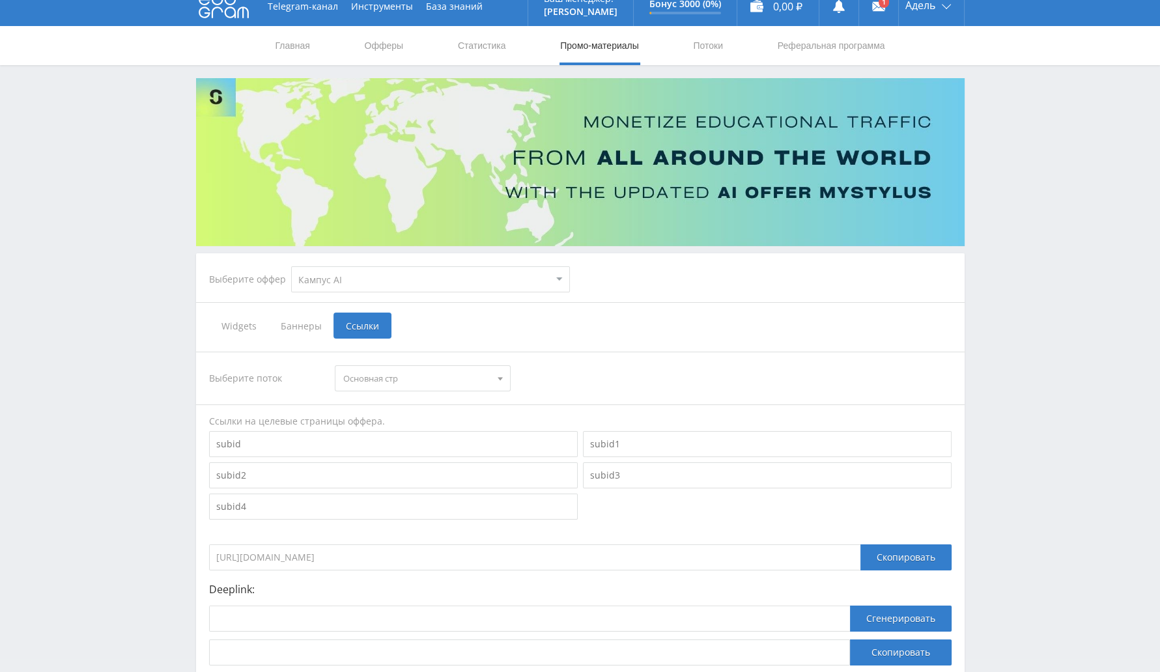
scroll to position [111, 0]
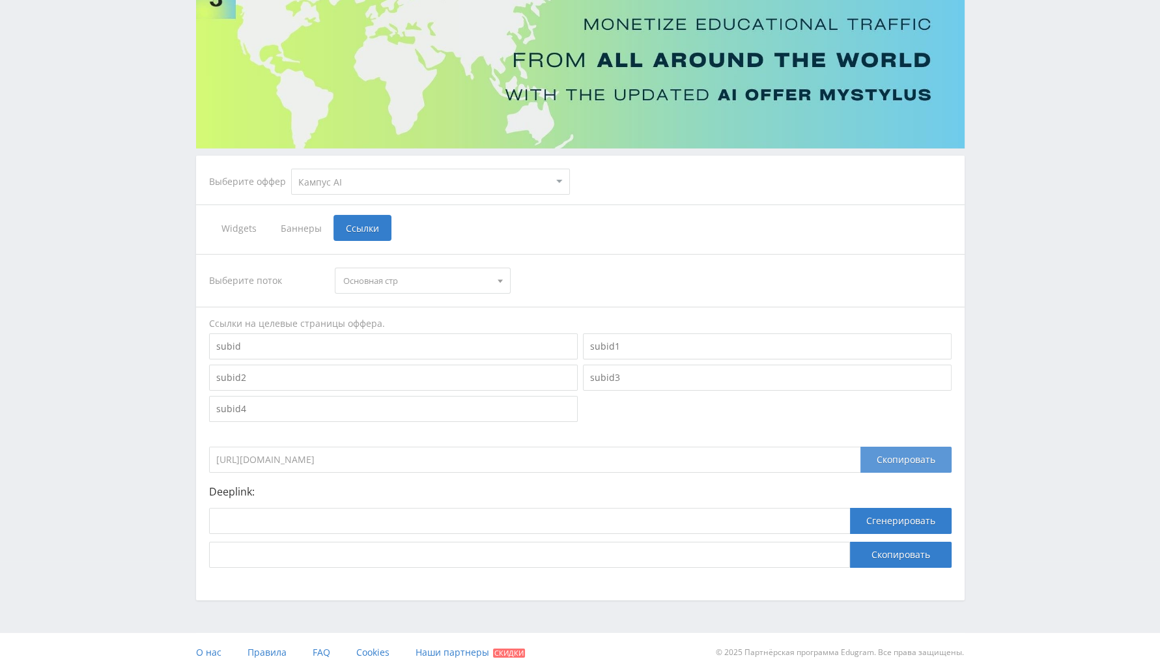
click at [873, 456] on div "Скопировать" at bounding box center [906, 460] width 91 height 26
click at [660, 407] on div at bounding box center [580, 378] width 748 height 94
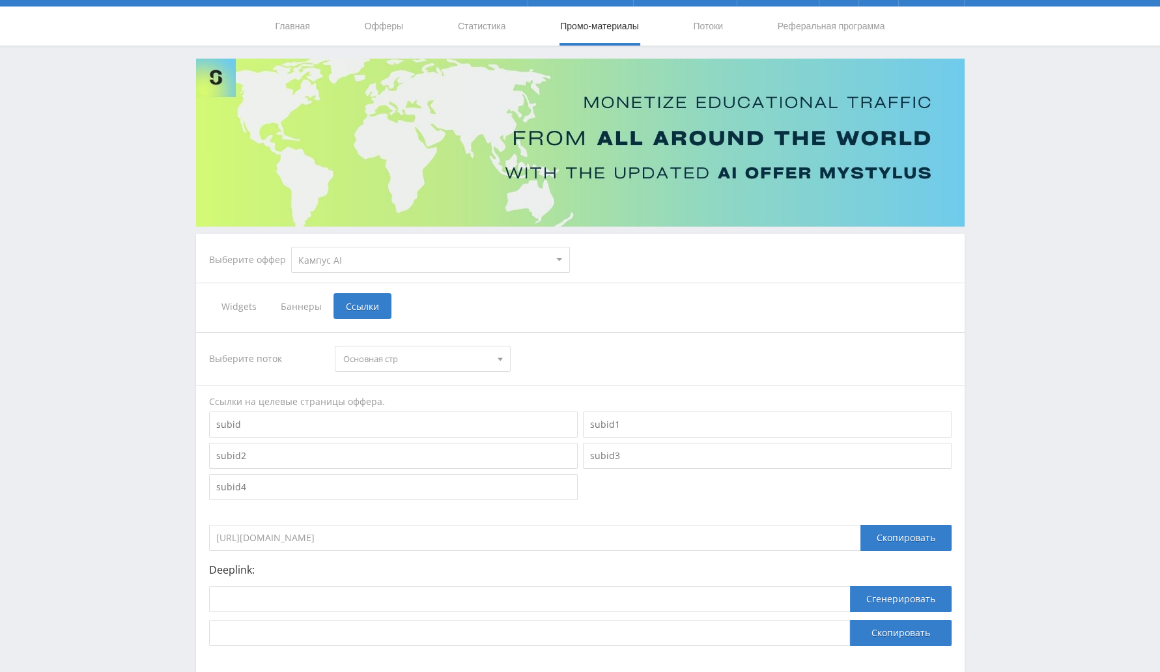
scroll to position [0, 0]
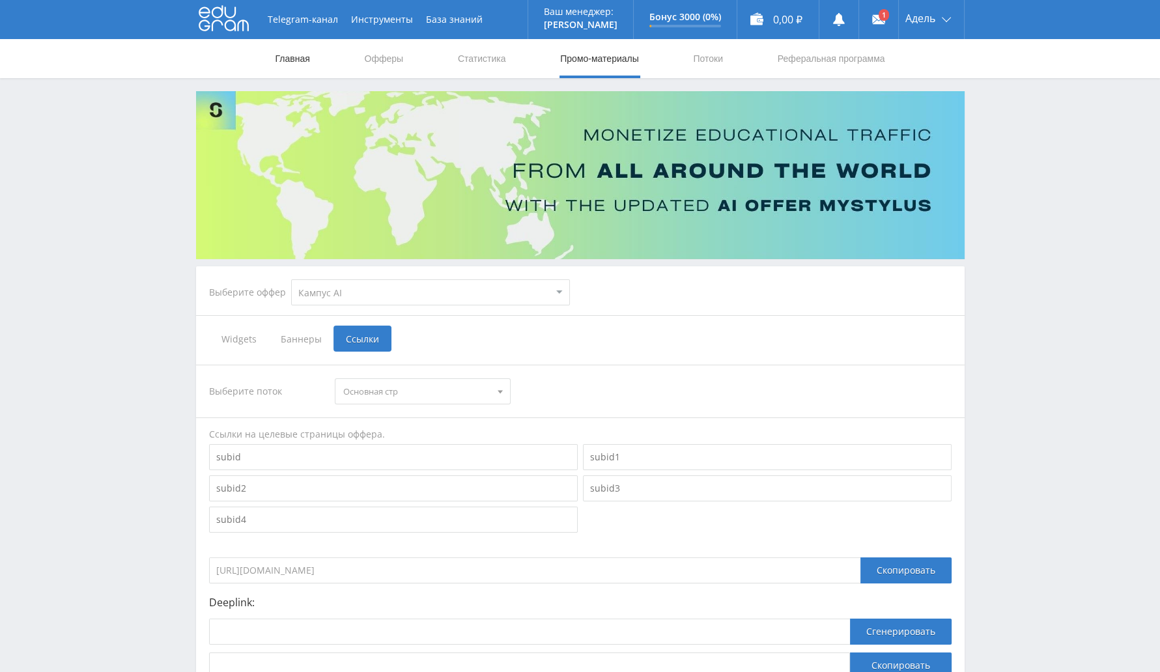
click at [303, 53] on link "Главная" at bounding box center [292, 58] width 37 height 39
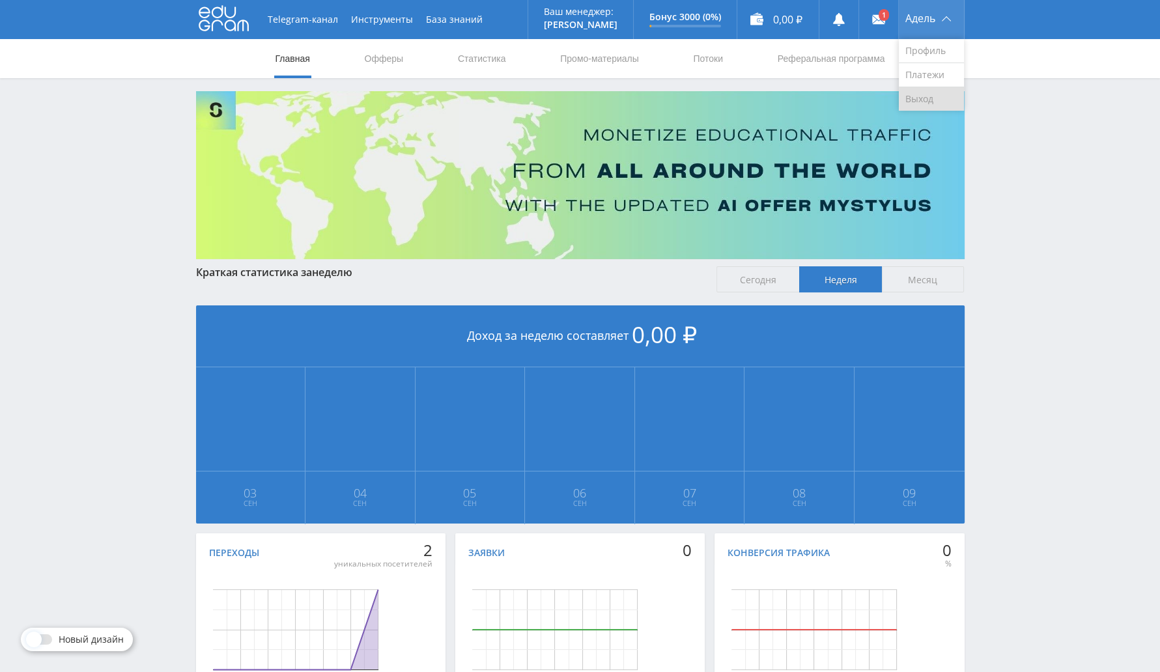
click at [938, 94] on link "Выход" at bounding box center [931, 98] width 65 height 23
